Goal: Transaction & Acquisition: Download file/media

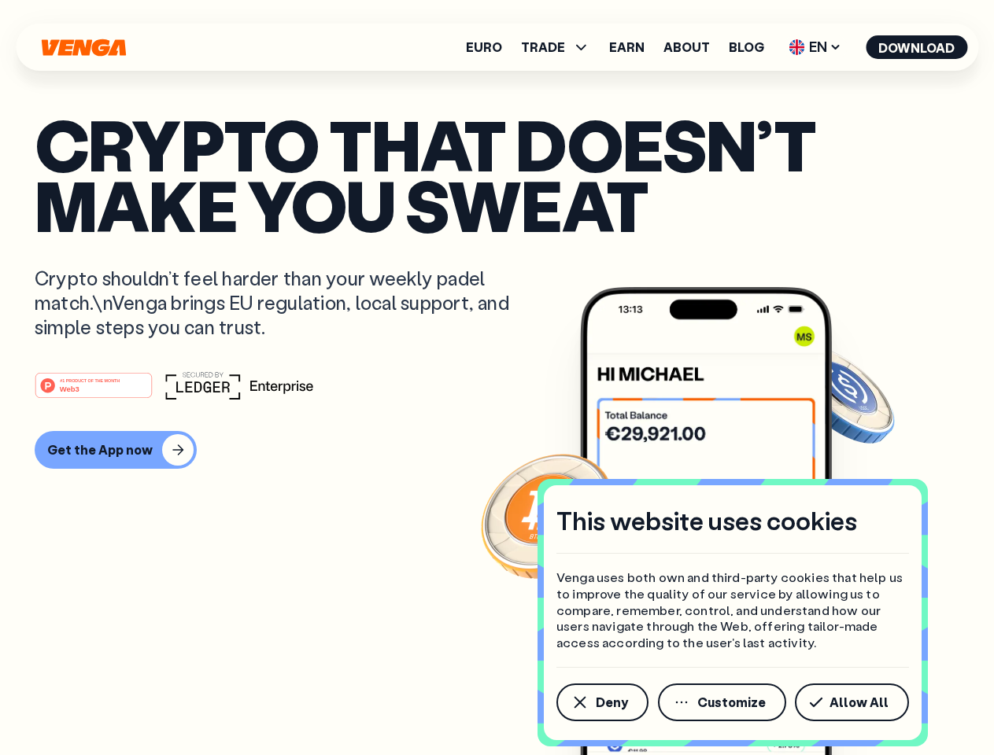
click at [497, 378] on div "#1 PRODUCT OF THE MONTH Web3" at bounding box center [497, 385] width 925 height 28
click at [601, 703] on span "Deny" at bounding box center [612, 702] width 32 height 13
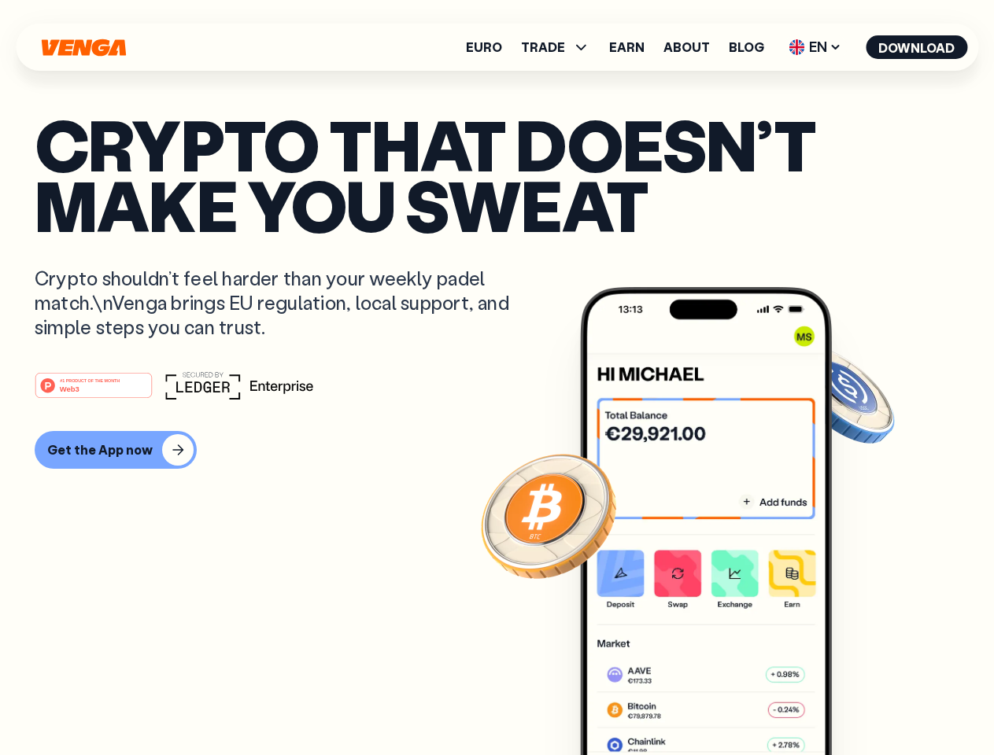
click at [723, 703] on img at bounding box center [706, 550] width 252 height 527
click at [855, 703] on article "Crypto that doesn’t make you sweat Crypto shouldn’t feel harder than your weekl…" at bounding box center [497, 409] width 925 height 590
click at [560, 47] on span "TRADE" at bounding box center [543, 47] width 44 height 13
click at [815, 47] on span "EN" at bounding box center [815, 47] width 64 height 25
click at [917, 47] on button "Download" at bounding box center [917, 47] width 102 height 24
